Goal: Information Seeking & Learning: Get advice/opinions

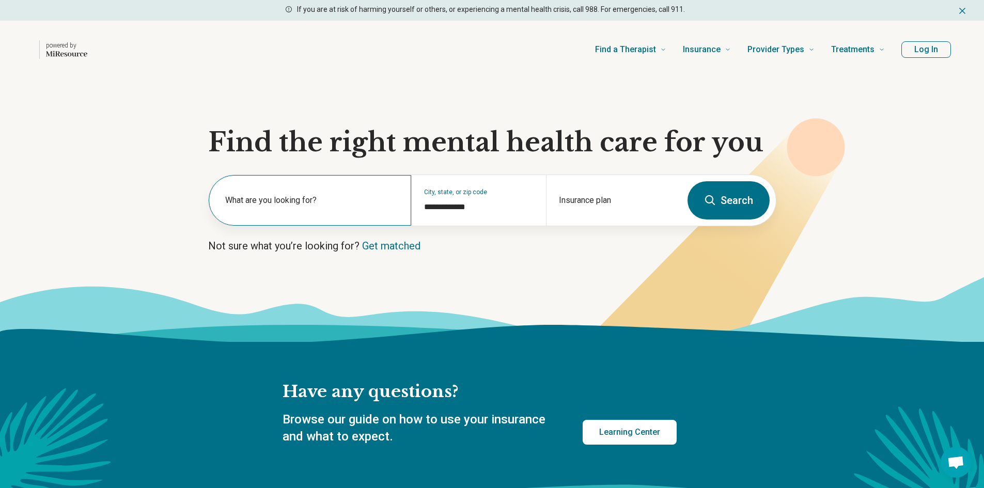
click at [313, 198] on label "What are you looking for?" at bounding box center [312, 200] width 174 height 12
click at [714, 199] on icon at bounding box center [710, 200] width 12 height 12
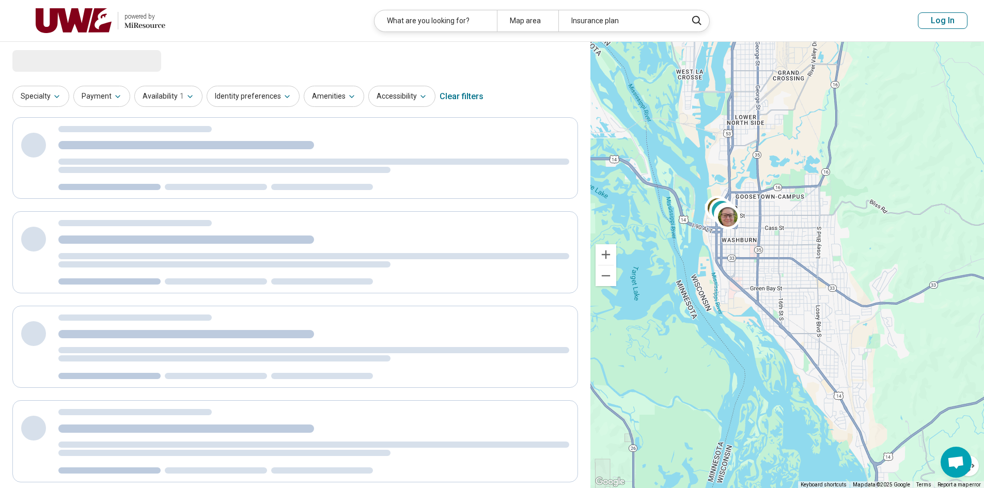
drag, startPoint x: 788, startPoint y: 228, endPoint x: 850, endPoint y: 301, distance: 95.2
click at [850, 301] on div "4 3" at bounding box center [786, 265] width 393 height 447
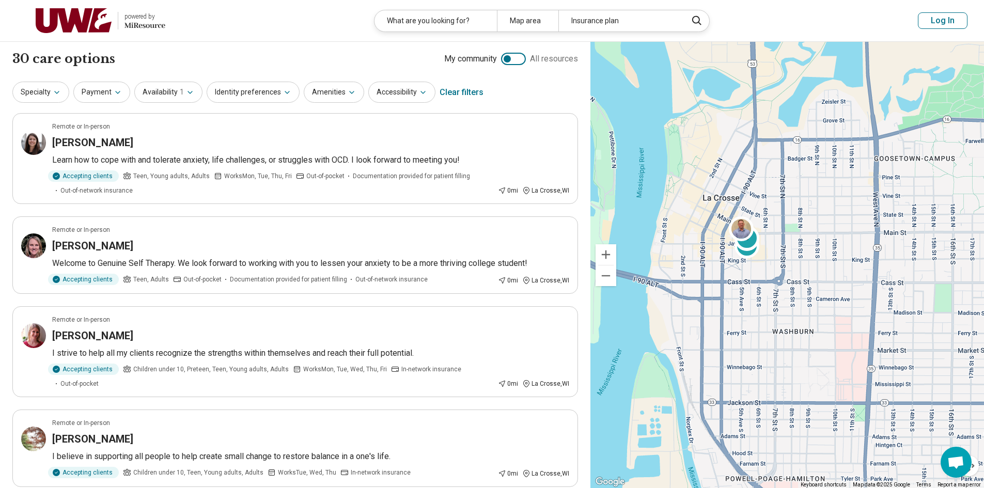
drag, startPoint x: 789, startPoint y: 258, endPoint x: 834, endPoint y: 269, distance: 46.1
click at [832, 267] on div "3 3 3" at bounding box center [786, 265] width 393 height 447
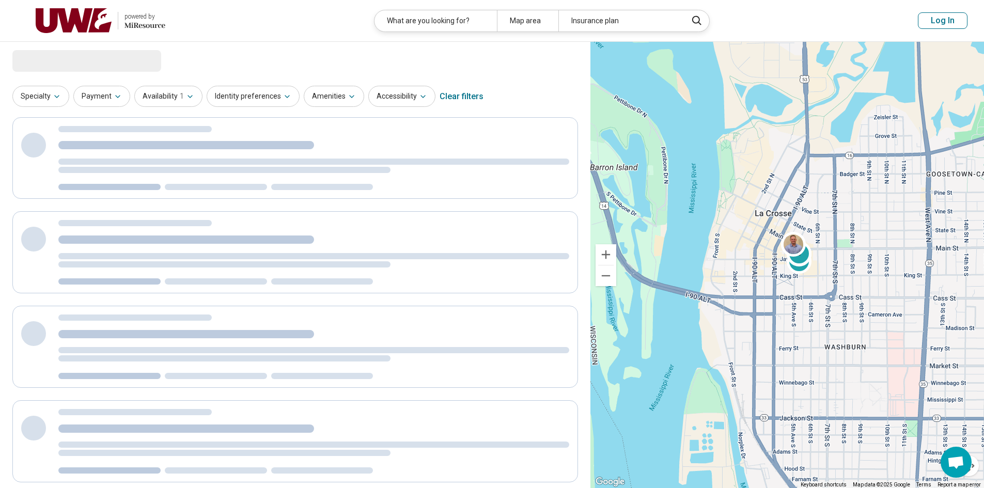
drag, startPoint x: 836, startPoint y: 275, endPoint x: 843, endPoint y: 277, distance: 7.0
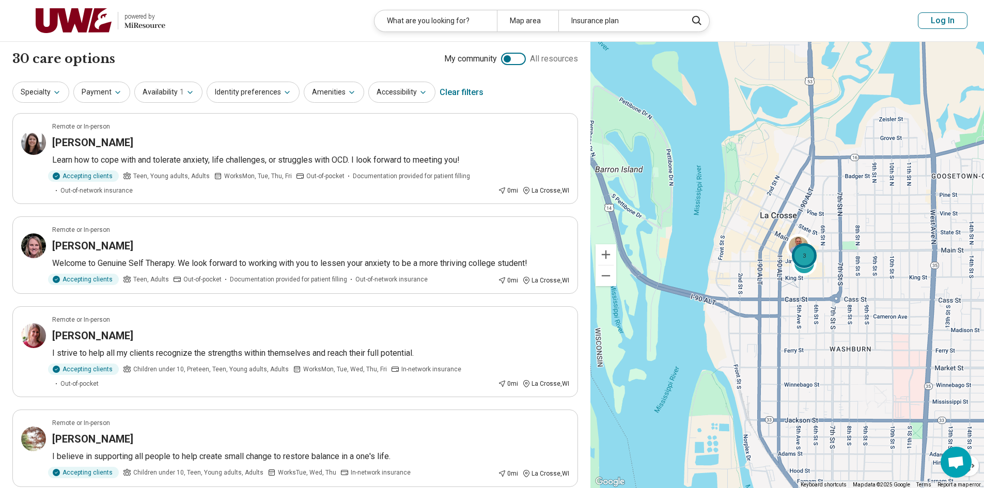
click at [803, 264] on div "3" at bounding box center [804, 255] width 25 height 25
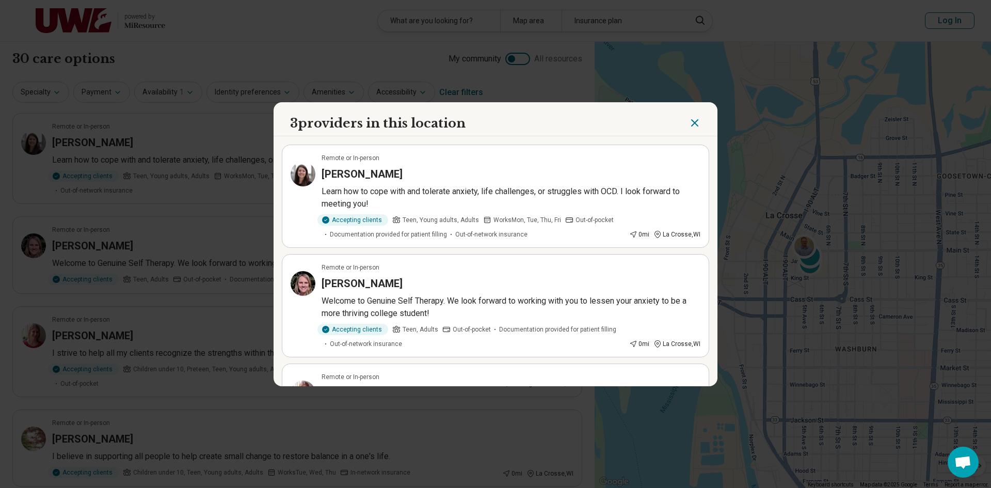
click at [696, 122] on icon "Close" at bounding box center [695, 123] width 12 height 12
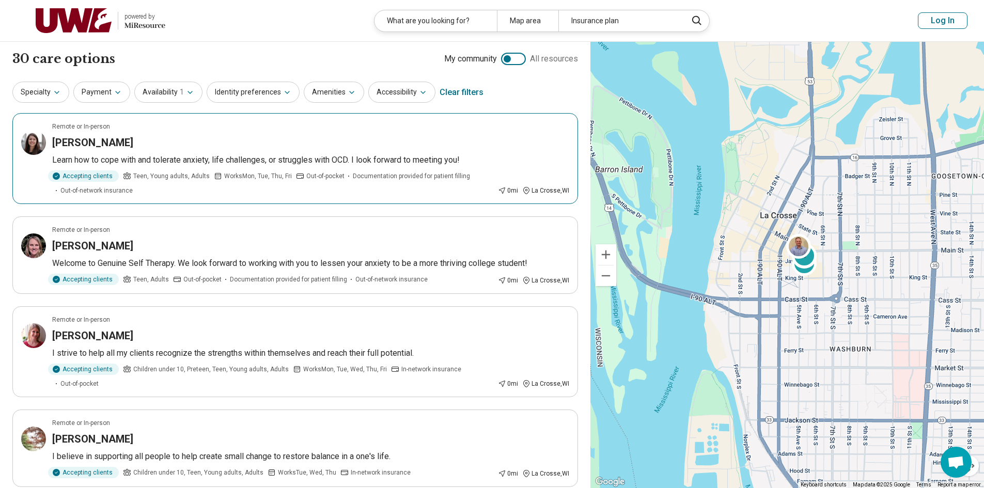
click at [373, 162] on p "Learn how to cope with and tolerate anxiety, life challenges, or struggles with…" at bounding box center [310, 160] width 517 height 12
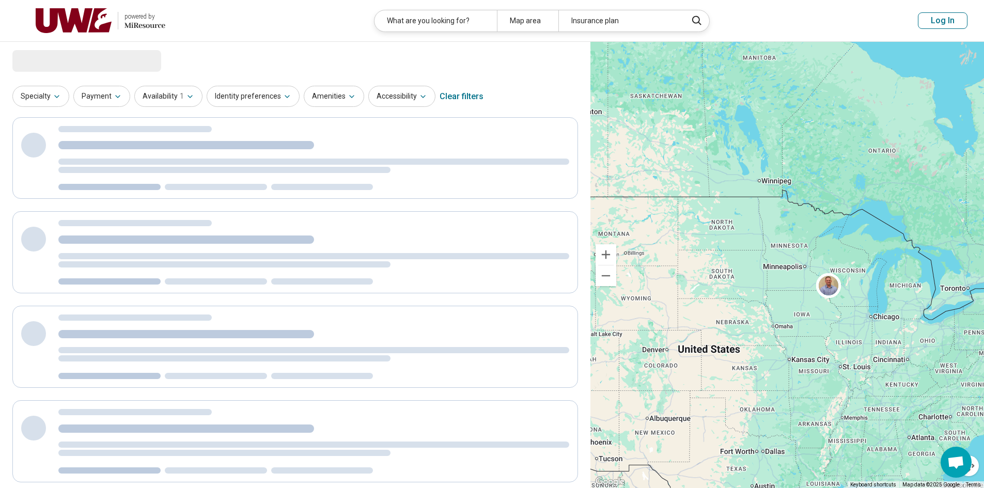
drag, startPoint x: 830, startPoint y: 366, endPoint x: 800, endPoint y: 283, distance: 88.5
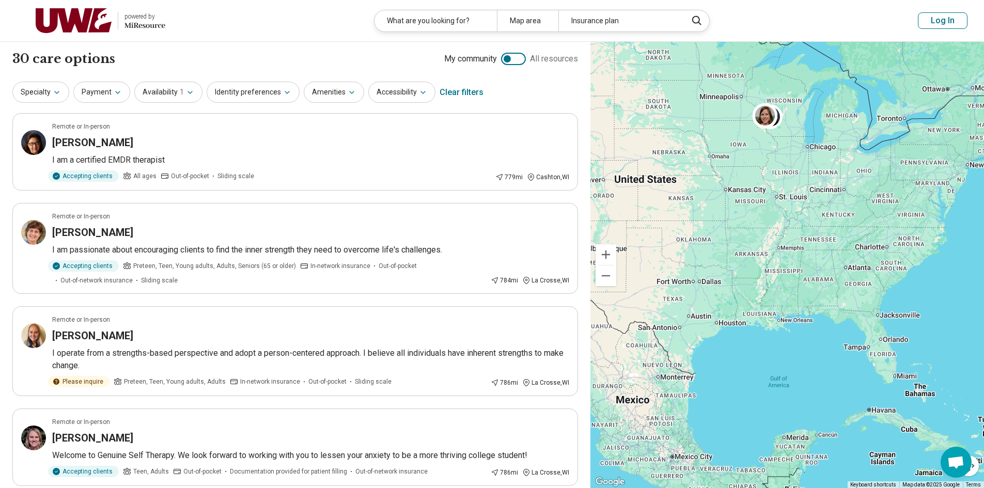
drag, startPoint x: 814, startPoint y: 307, endPoint x: 879, endPoint y: 335, distance: 71.0
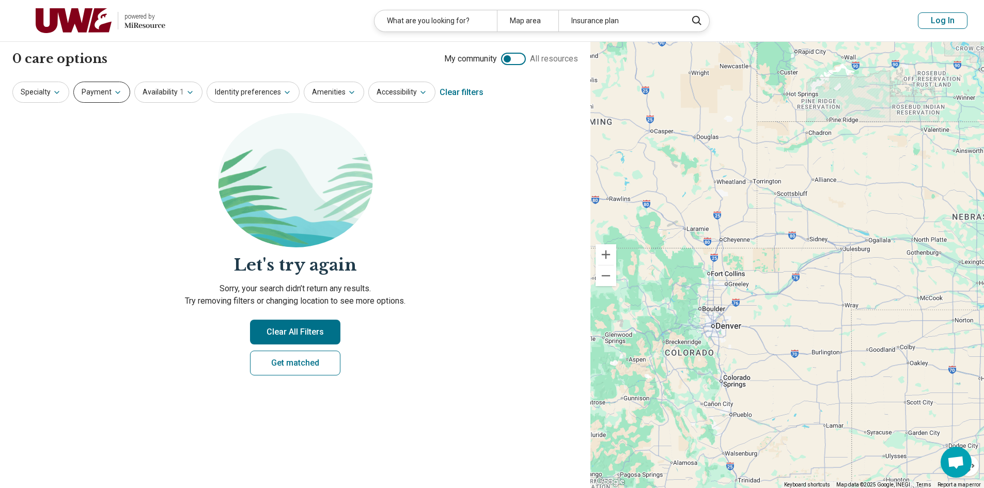
click at [107, 95] on button "Payment" at bounding box center [101, 92] width 57 height 21
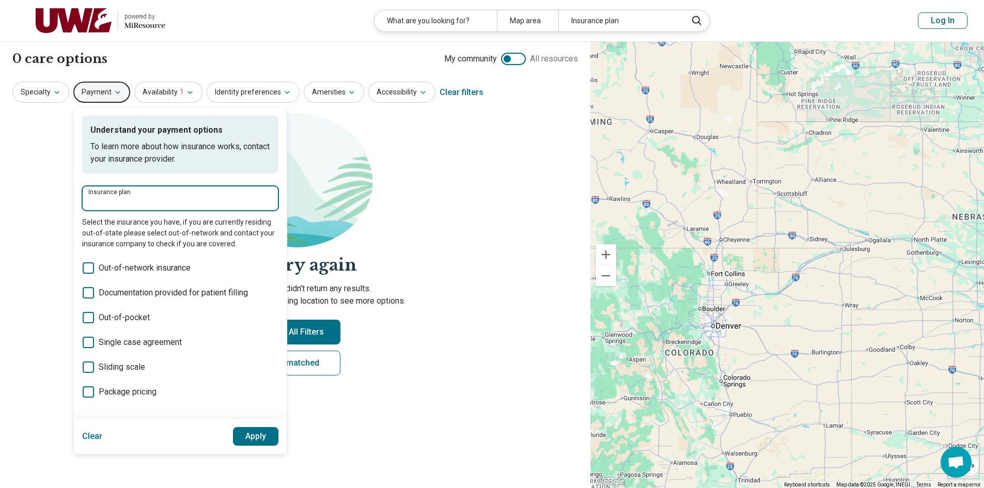
click at [170, 201] on input "Insurance plan" at bounding box center [180, 202] width 184 height 12
type input "*"
type input "**********"
click at [165, 238] on div "Blue Cross Blue Shield" at bounding box center [138, 229] width 112 height 21
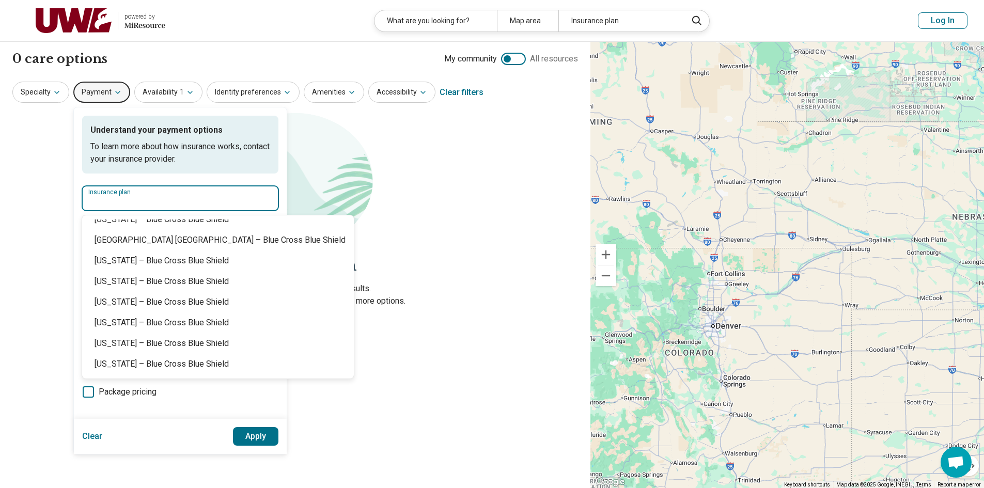
scroll to position [795, 0]
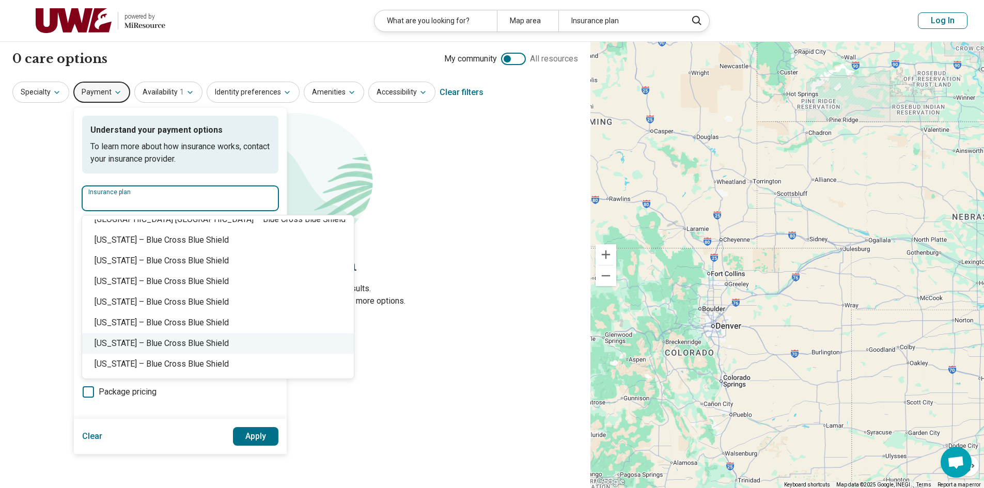
click at [179, 343] on div "[US_STATE] – Blue Cross Blue Shield" at bounding box center [218, 343] width 272 height 21
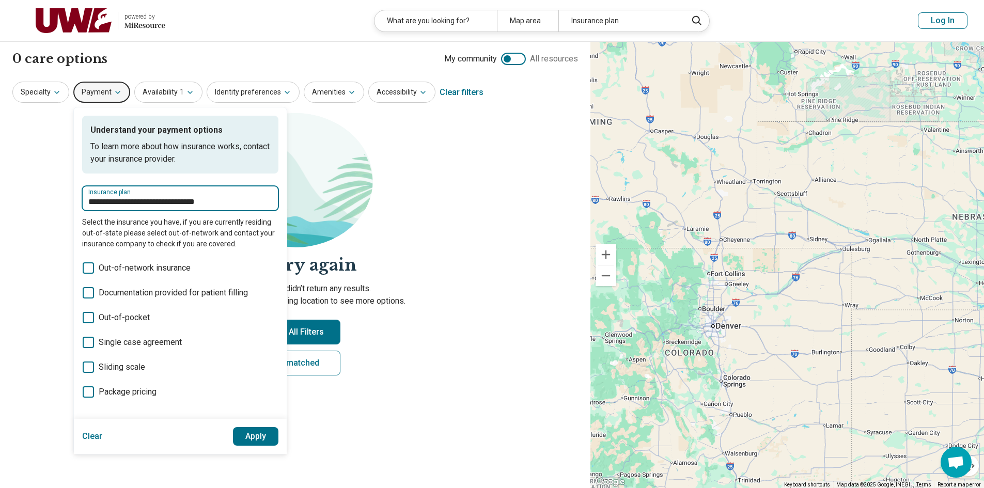
type input "**********"
click at [240, 432] on button "Apply" at bounding box center [256, 436] width 46 height 19
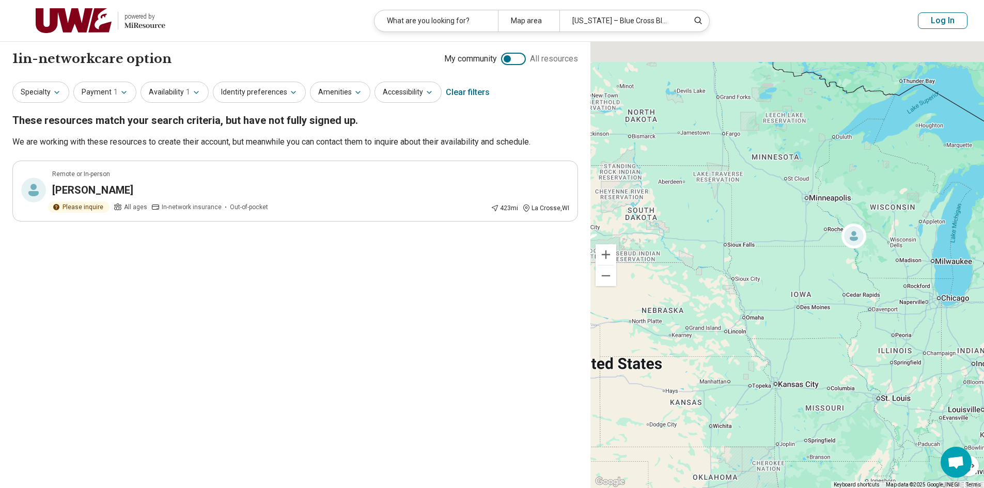
drag, startPoint x: 853, startPoint y: 264, endPoint x: 848, endPoint y: 280, distance: 17.2
click at [848, 280] on div at bounding box center [786, 265] width 393 height 447
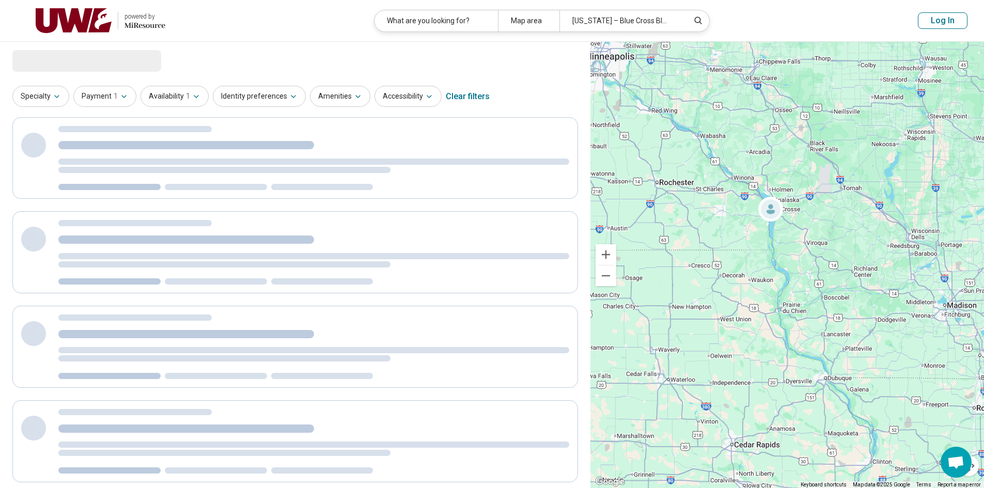
drag, startPoint x: 813, startPoint y: 215, endPoint x: 821, endPoint y: 291, distance: 76.3
click at [825, 304] on div at bounding box center [786, 265] width 393 height 447
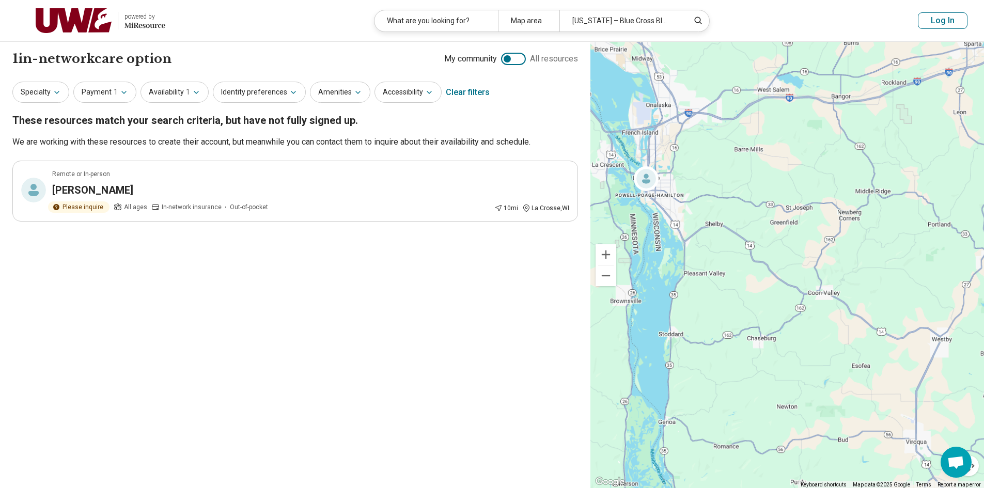
drag, startPoint x: 780, startPoint y: 229, endPoint x: 874, endPoint y: 311, distance: 125.5
click at [866, 311] on div at bounding box center [786, 265] width 393 height 447
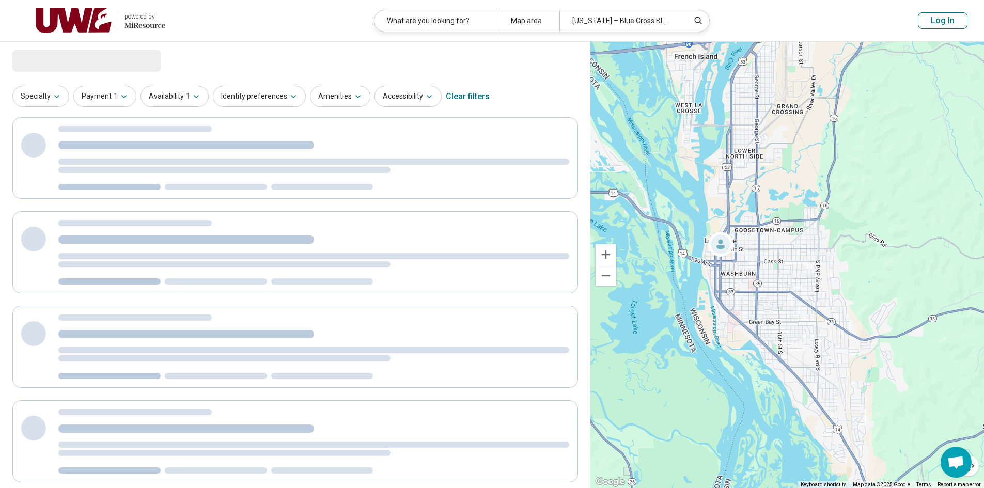
drag, startPoint x: 812, startPoint y: 289, endPoint x: 914, endPoint y: 320, distance: 106.7
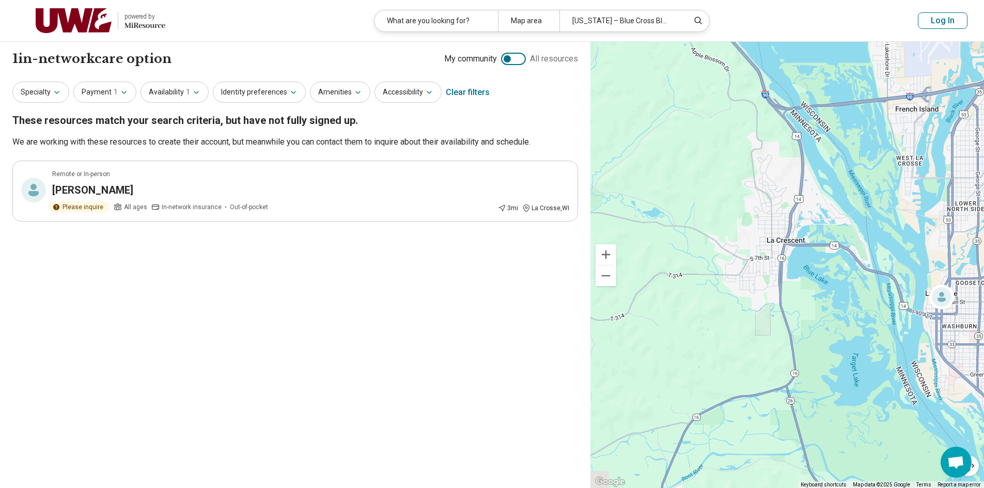
drag, startPoint x: 883, startPoint y: 294, endPoint x: 803, endPoint y: 226, distance: 105.1
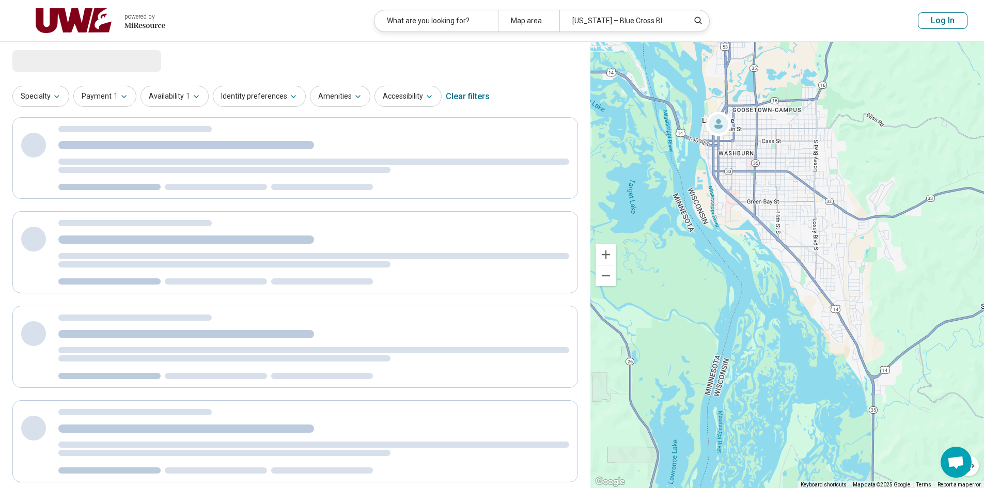
drag, startPoint x: 819, startPoint y: 246, endPoint x: 819, endPoint y: 298, distance: 52.7
click at [819, 298] on div at bounding box center [786, 265] width 393 height 447
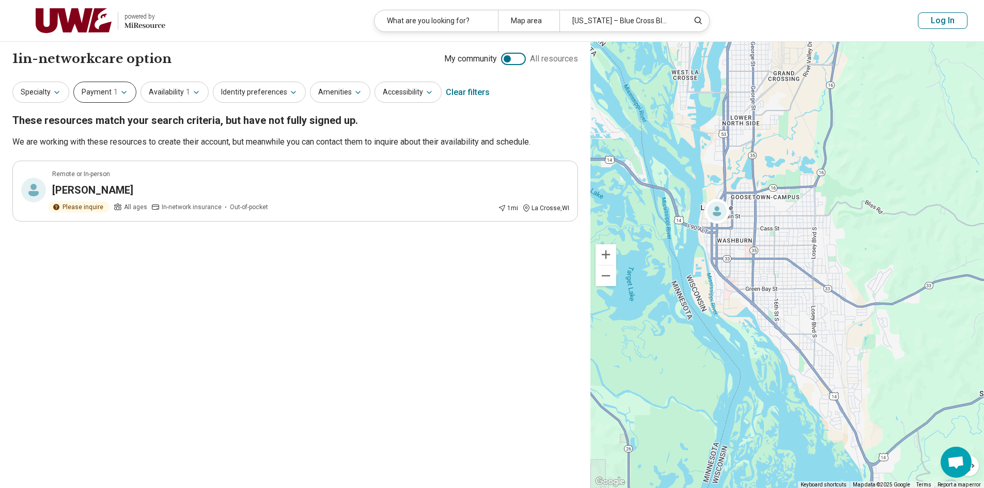
click at [115, 91] on span "1" at bounding box center [116, 92] width 4 height 11
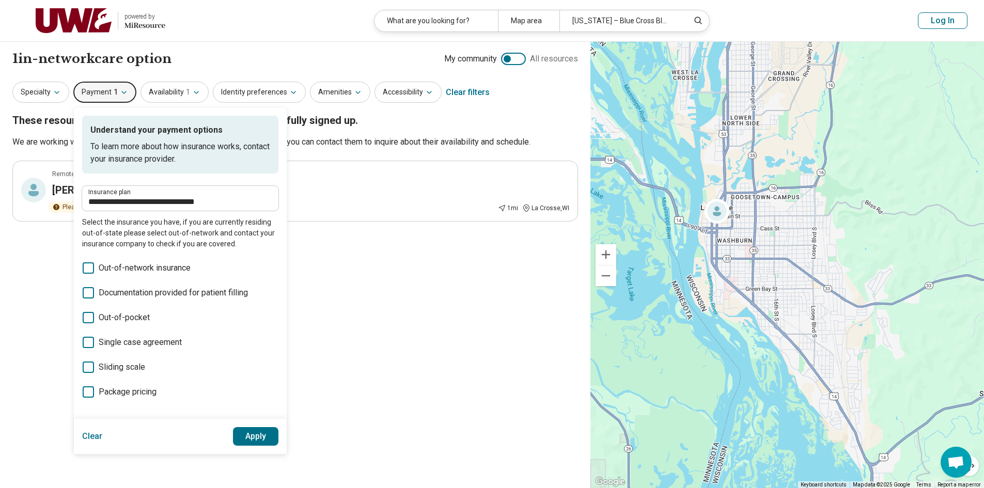
click at [185, 211] on div "**********" at bounding box center [180, 198] width 196 height 25
click at [198, 197] on input "**********" at bounding box center [180, 202] width 184 height 12
drag, startPoint x: 249, startPoint y: 199, endPoint x: 77, endPoint y: 187, distance: 171.8
click at [83, 189] on div "**********" at bounding box center [180, 198] width 196 height 25
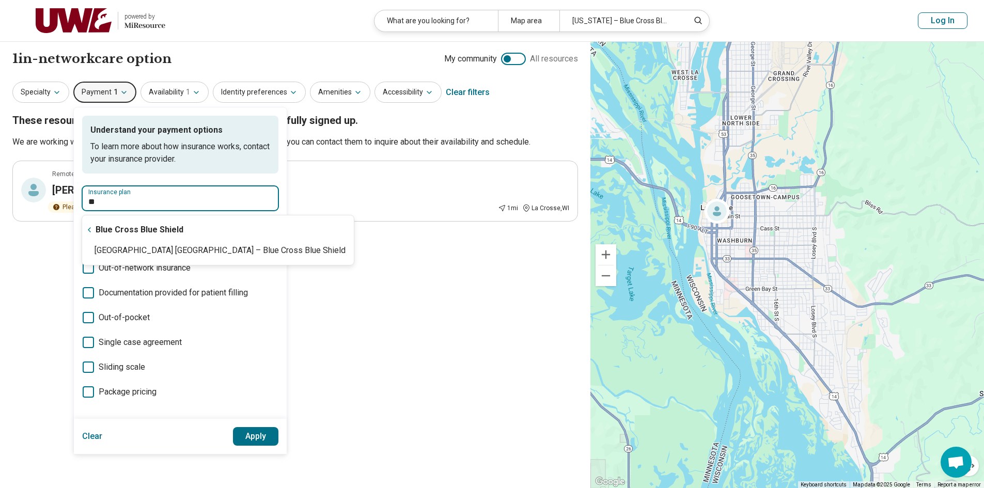
type input "*"
